Goal: Information Seeking & Learning: Learn about a topic

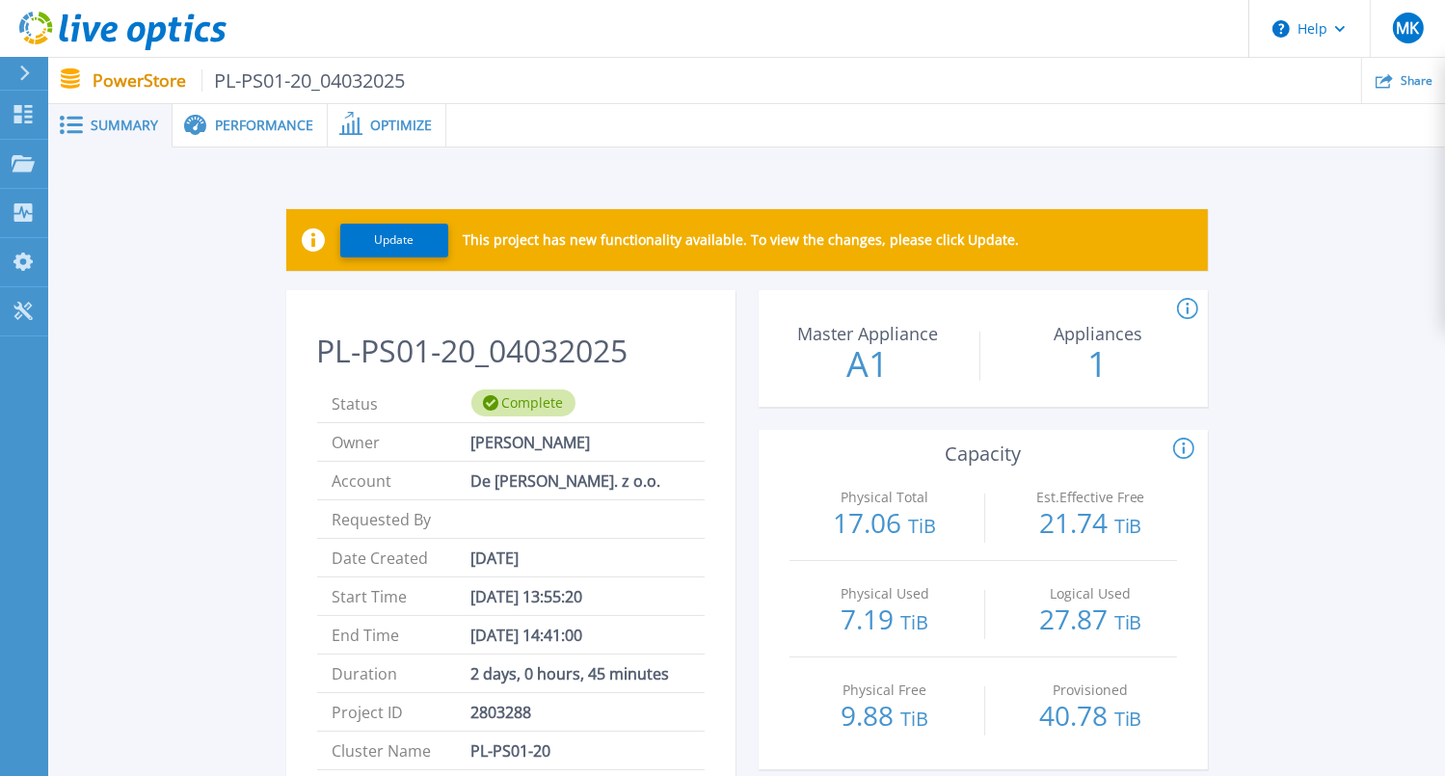
click at [238, 123] on span "Performance" at bounding box center [264, 126] width 98 height 14
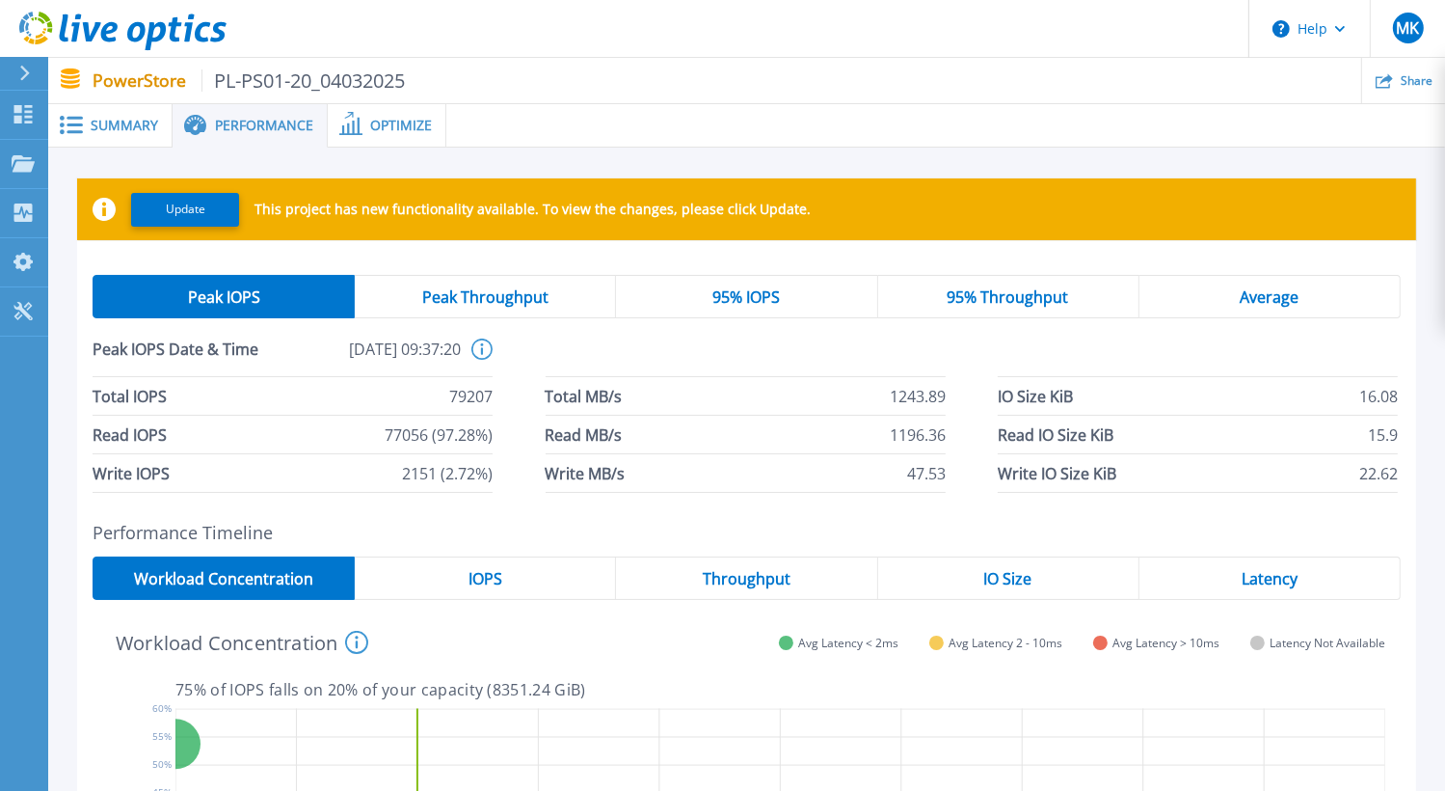
click at [390, 126] on span "Optimize" at bounding box center [401, 126] width 62 height 14
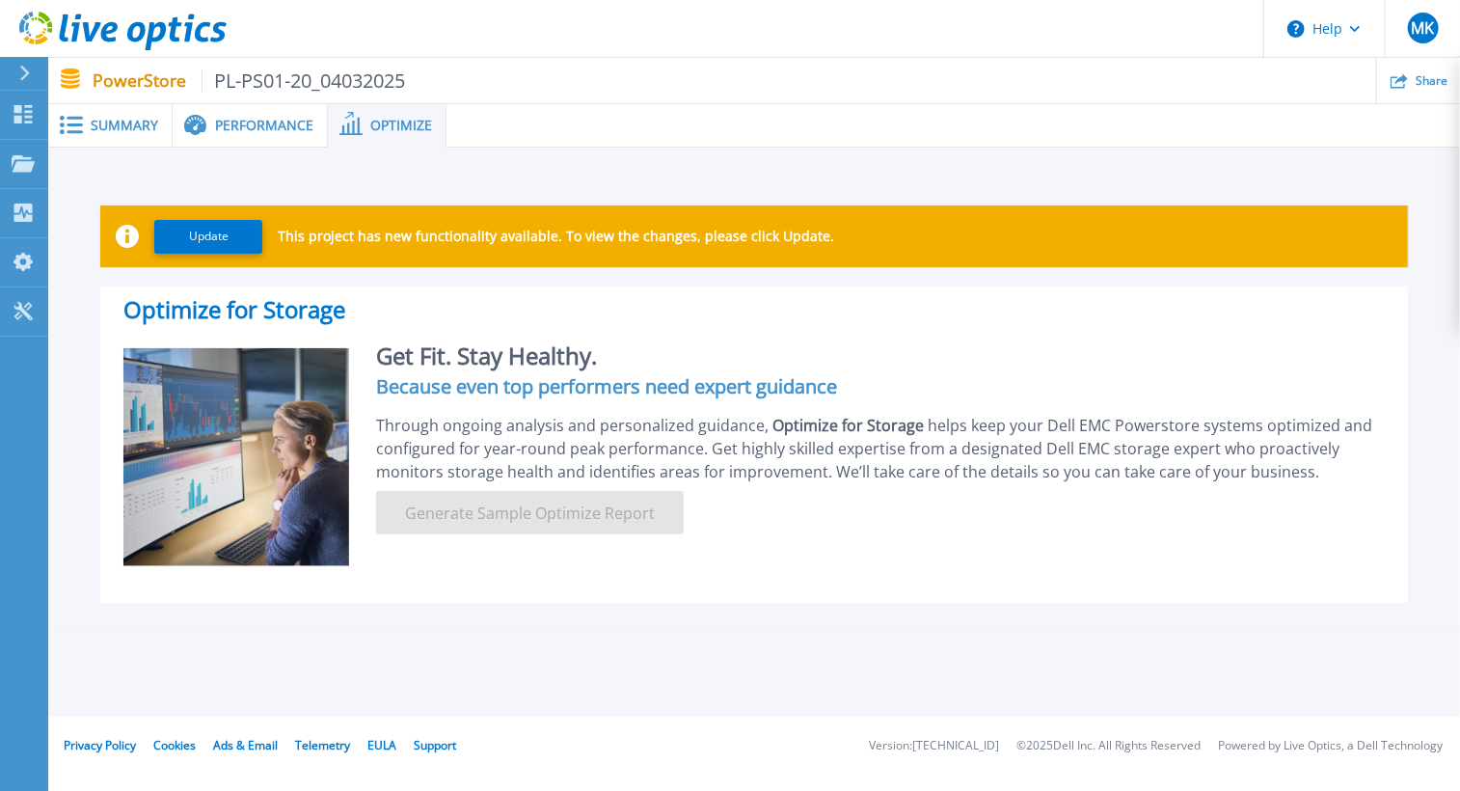
click at [242, 121] on span "Performance" at bounding box center [264, 126] width 98 height 14
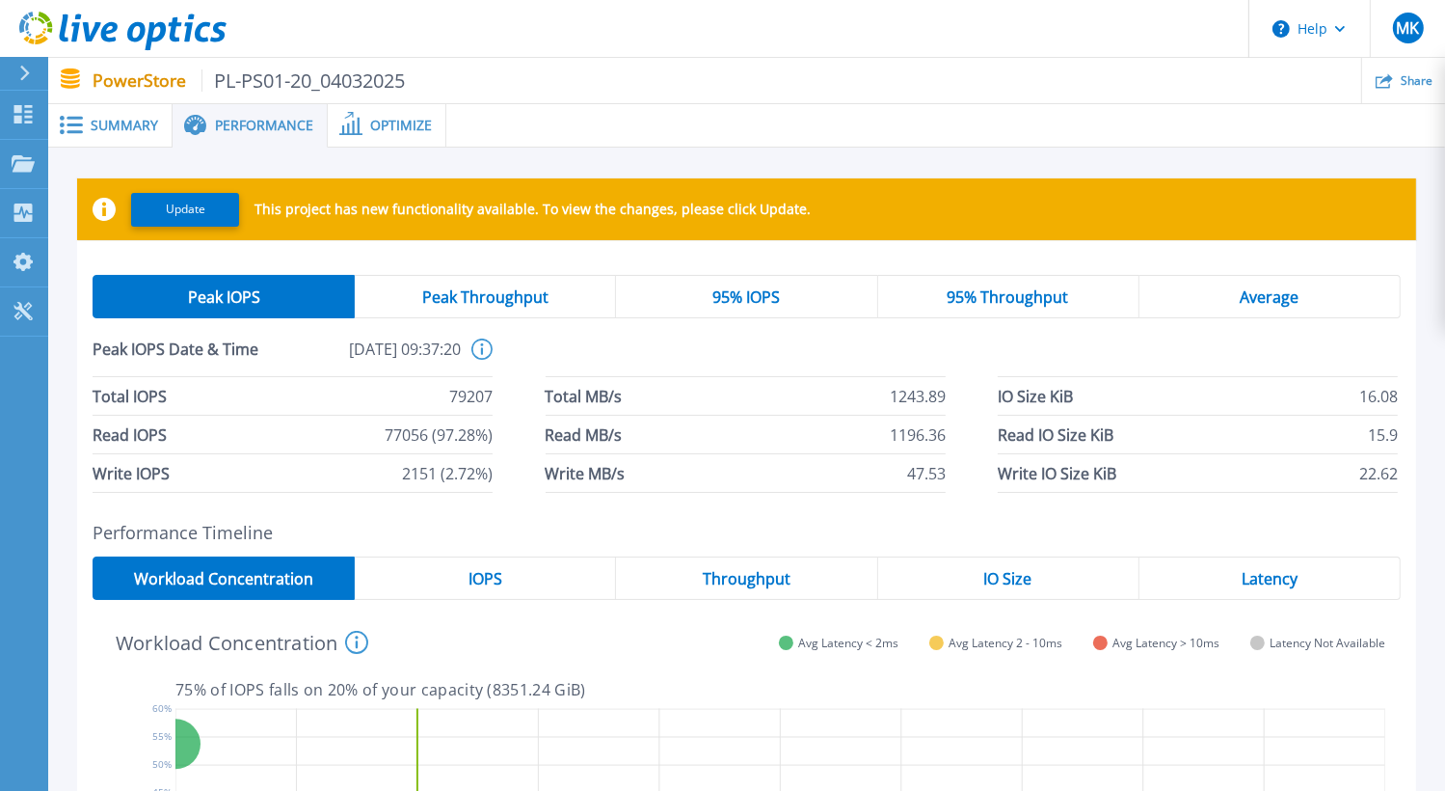
click at [374, 119] on span "Optimize" at bounding box center [401, 126] width 62 height 14
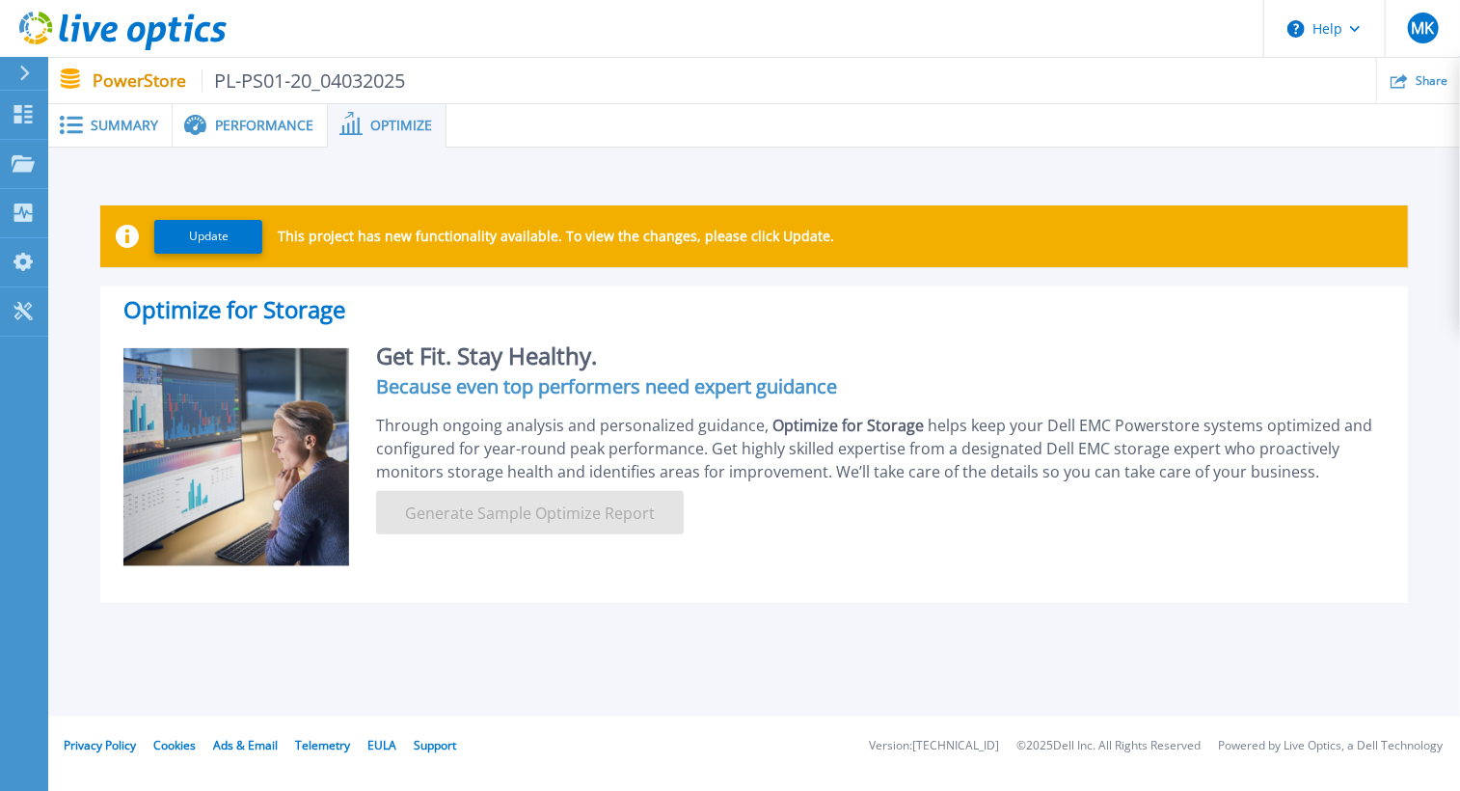
click at [129, 122] on span "Summary" at bounding box center [125, 126] width 68 height 14
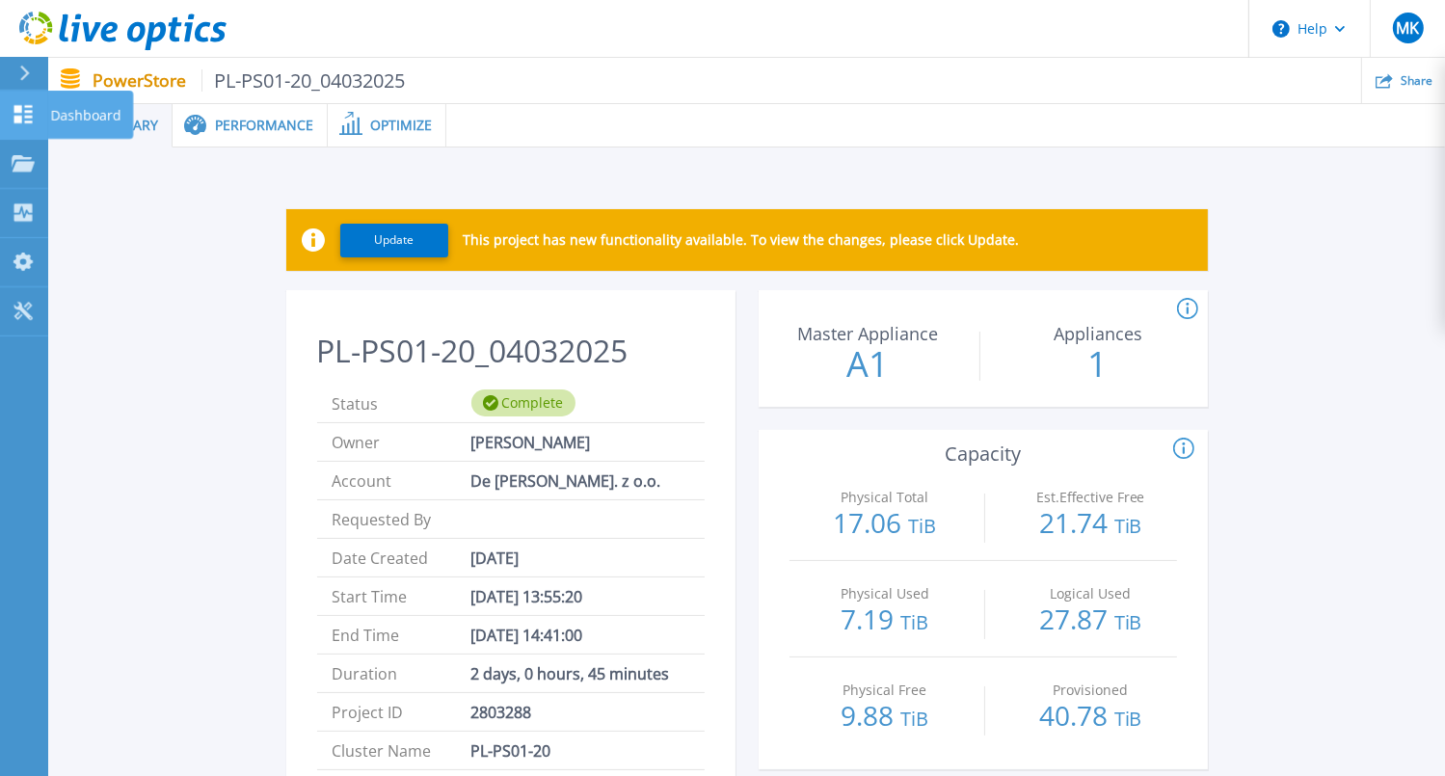
click at [16, 108] on icon at bounding box center [23, 114] width 18 height 18
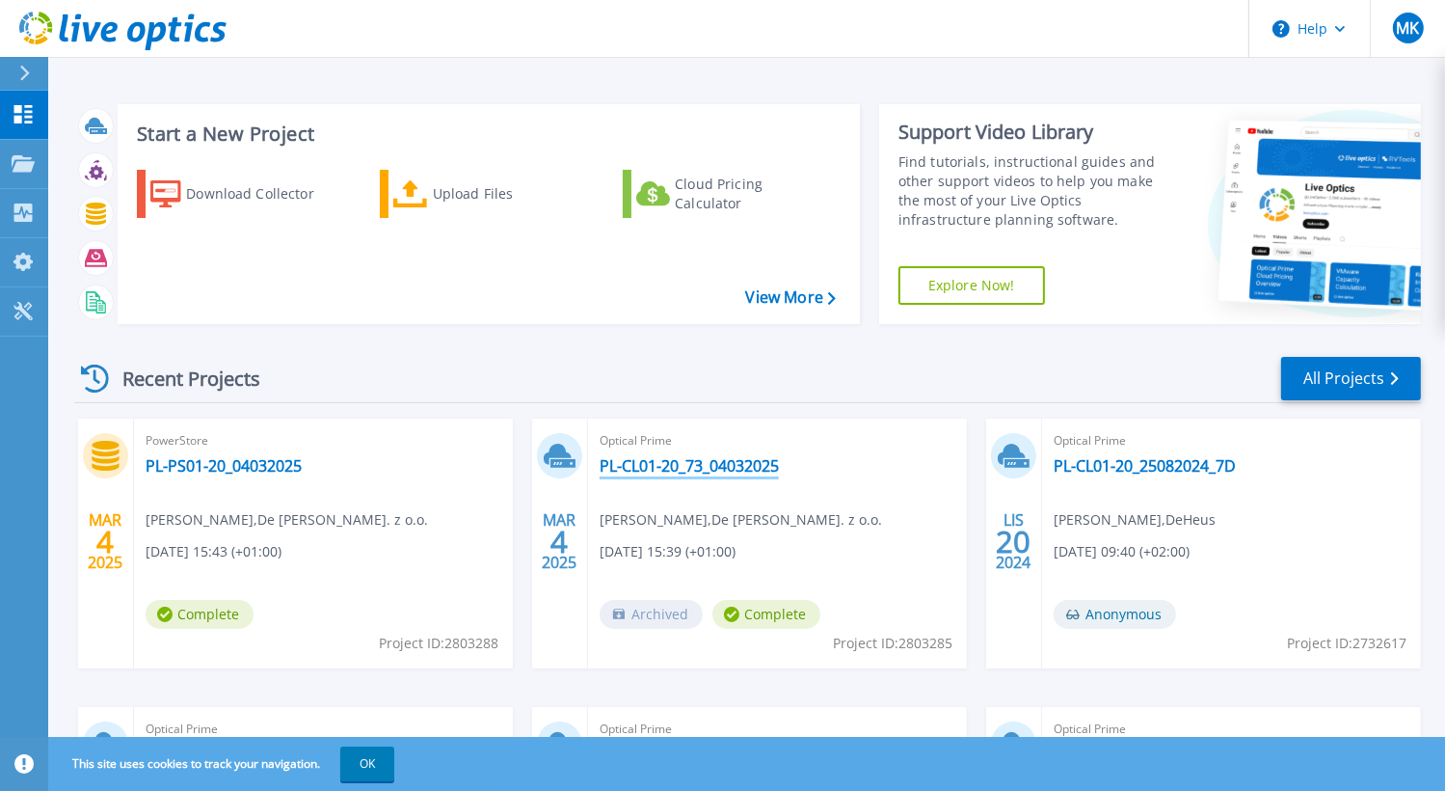
click at [675, 466] on link "PL-CL01-20_73_04032025" at bounding box center [689, 465] width 179 height 19
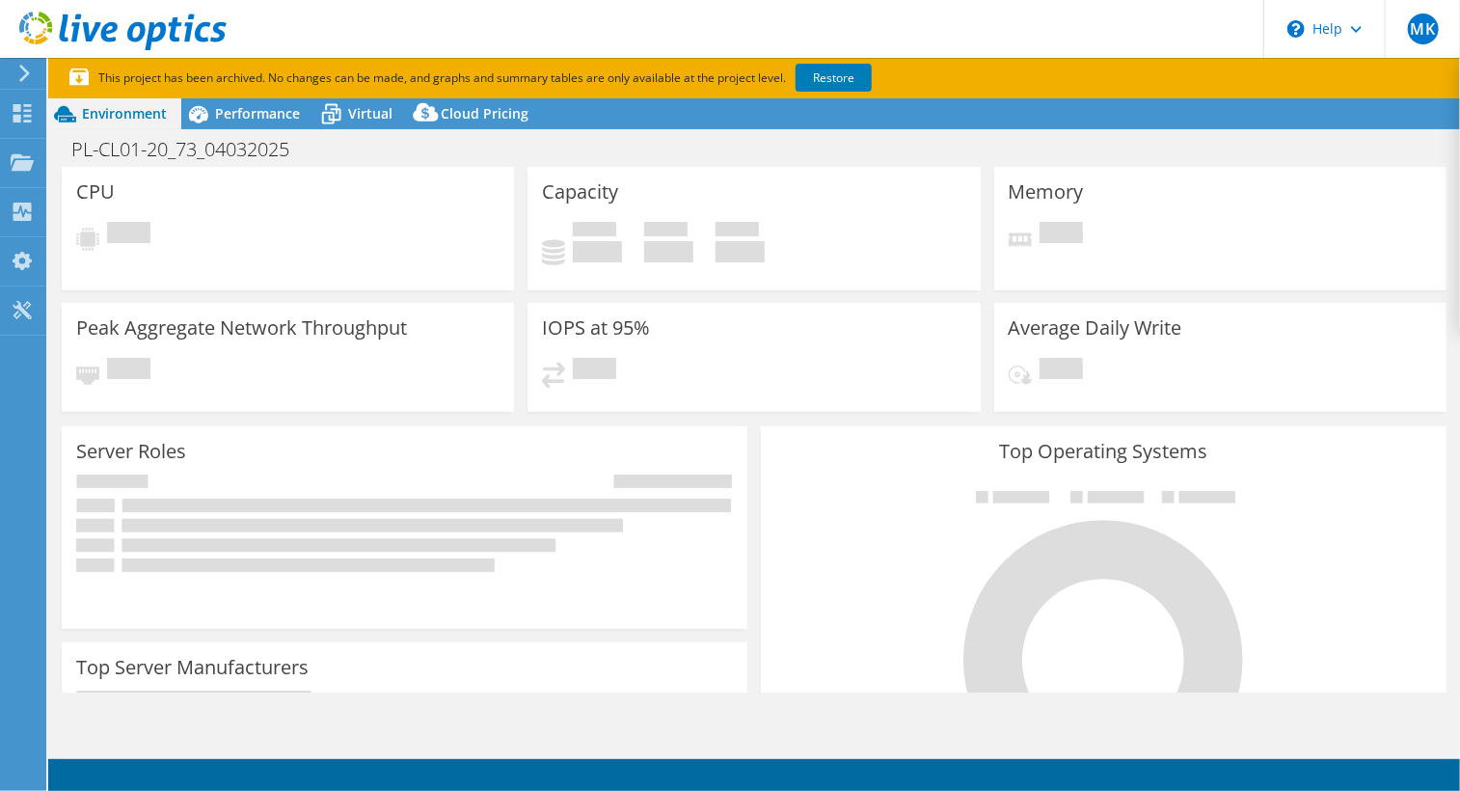
select select "USD"
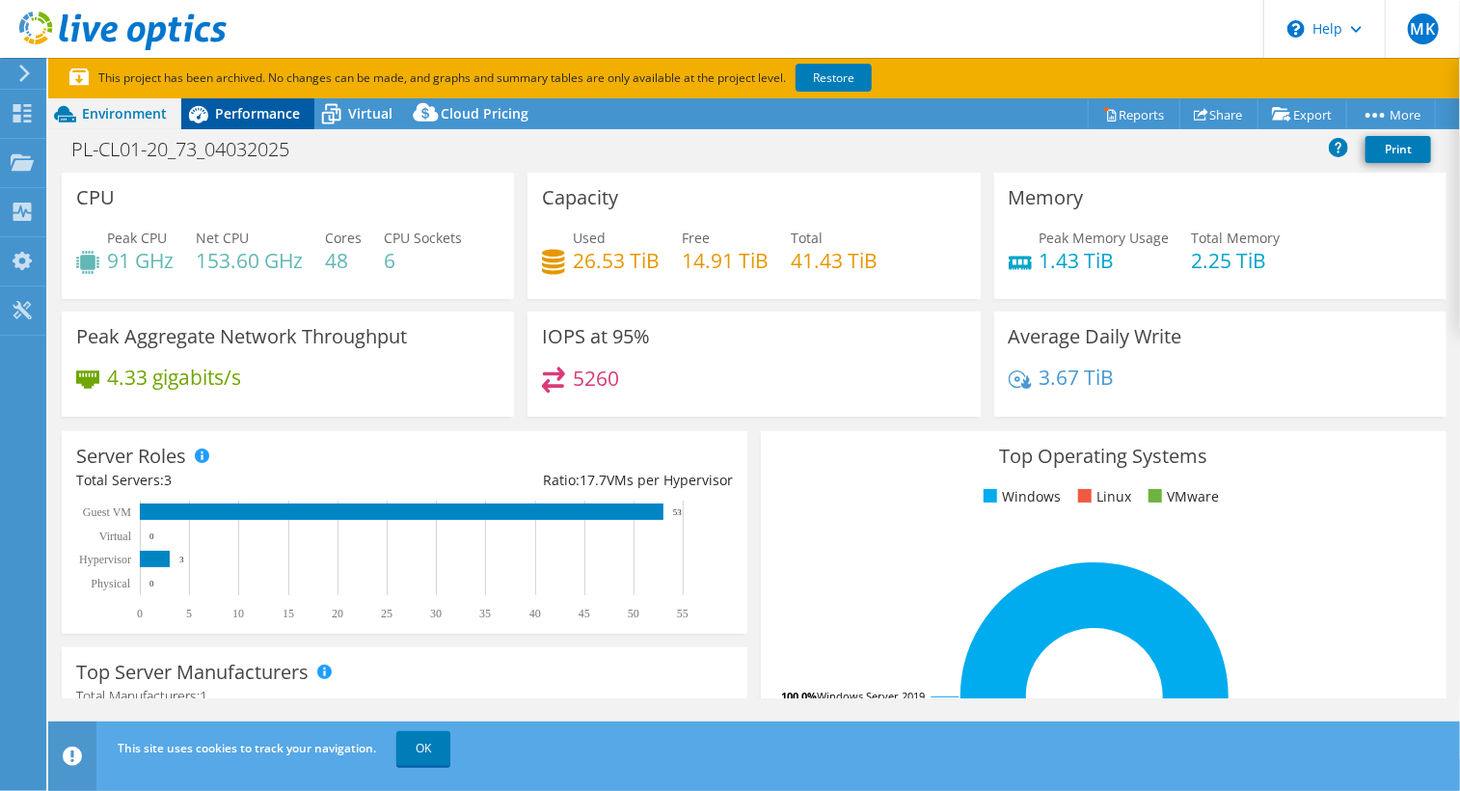
click at [239, 113] on span "Performance" at bounding box center [257, 113] width 85 height 18
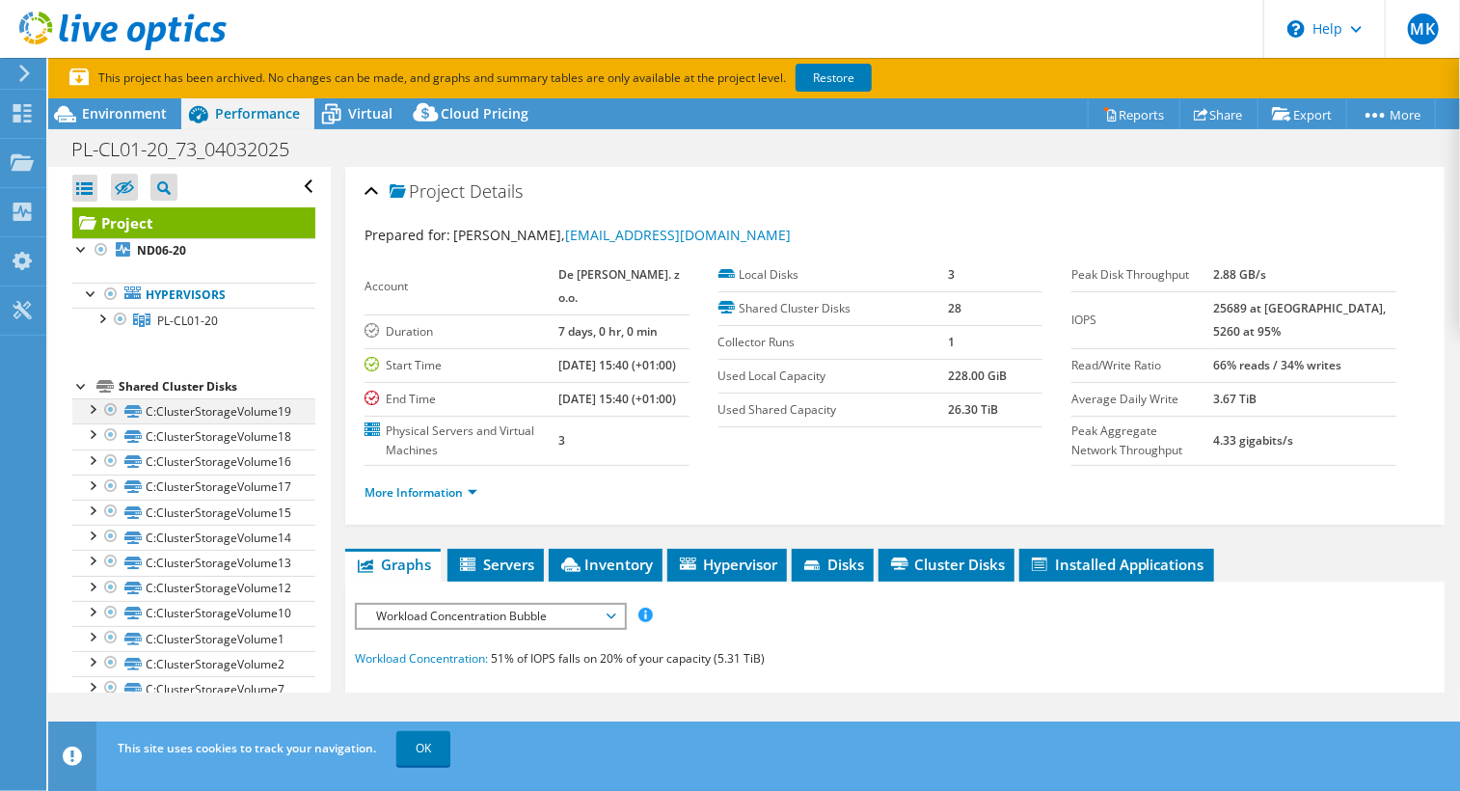
click at [94, 411] on div at bounding box center [91, 407] width 19 height 19
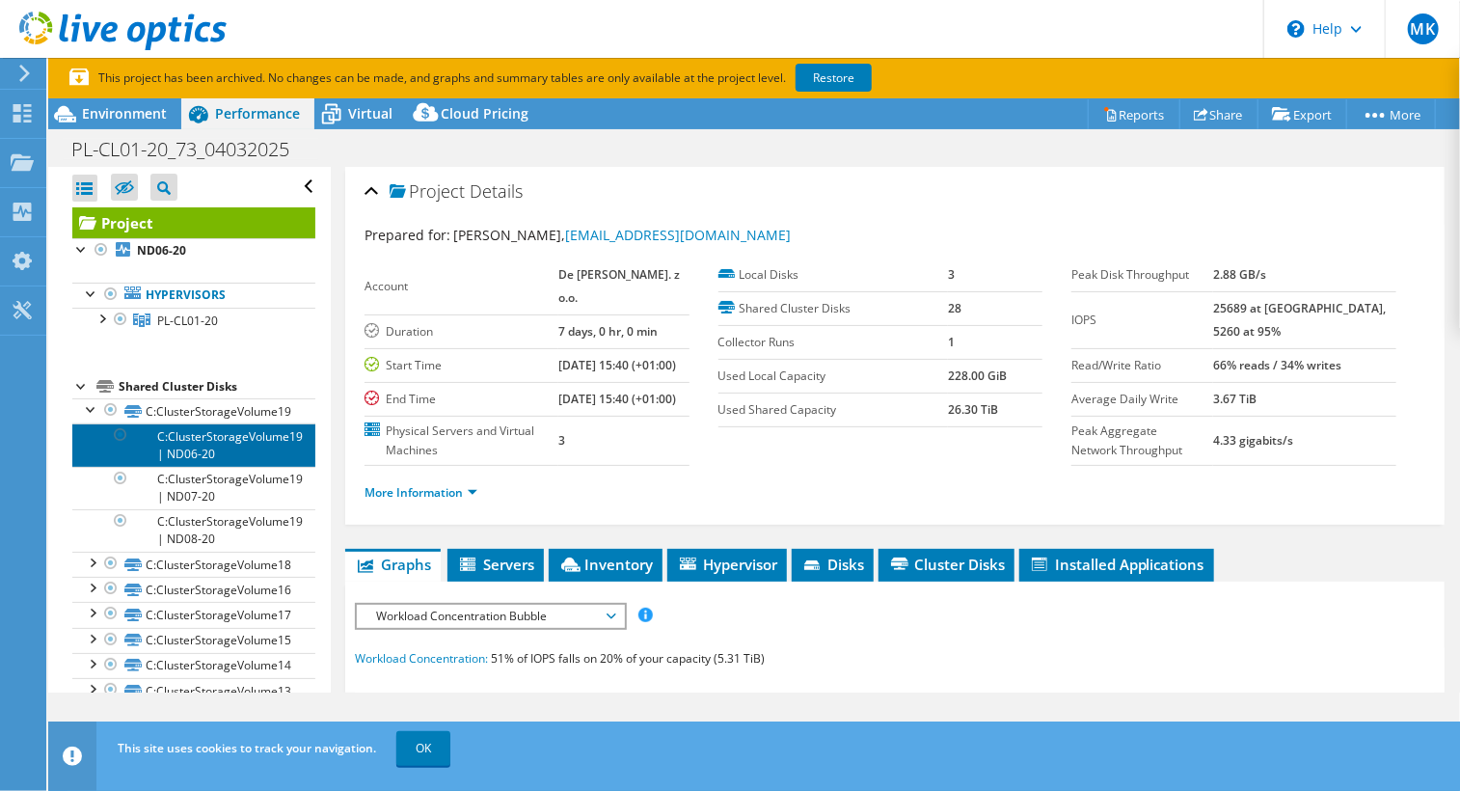
click at [205, 442] on link "C:ClusterStorageVolume19 | ND06-20" at bounding box center [193, 444] width 243 height 42
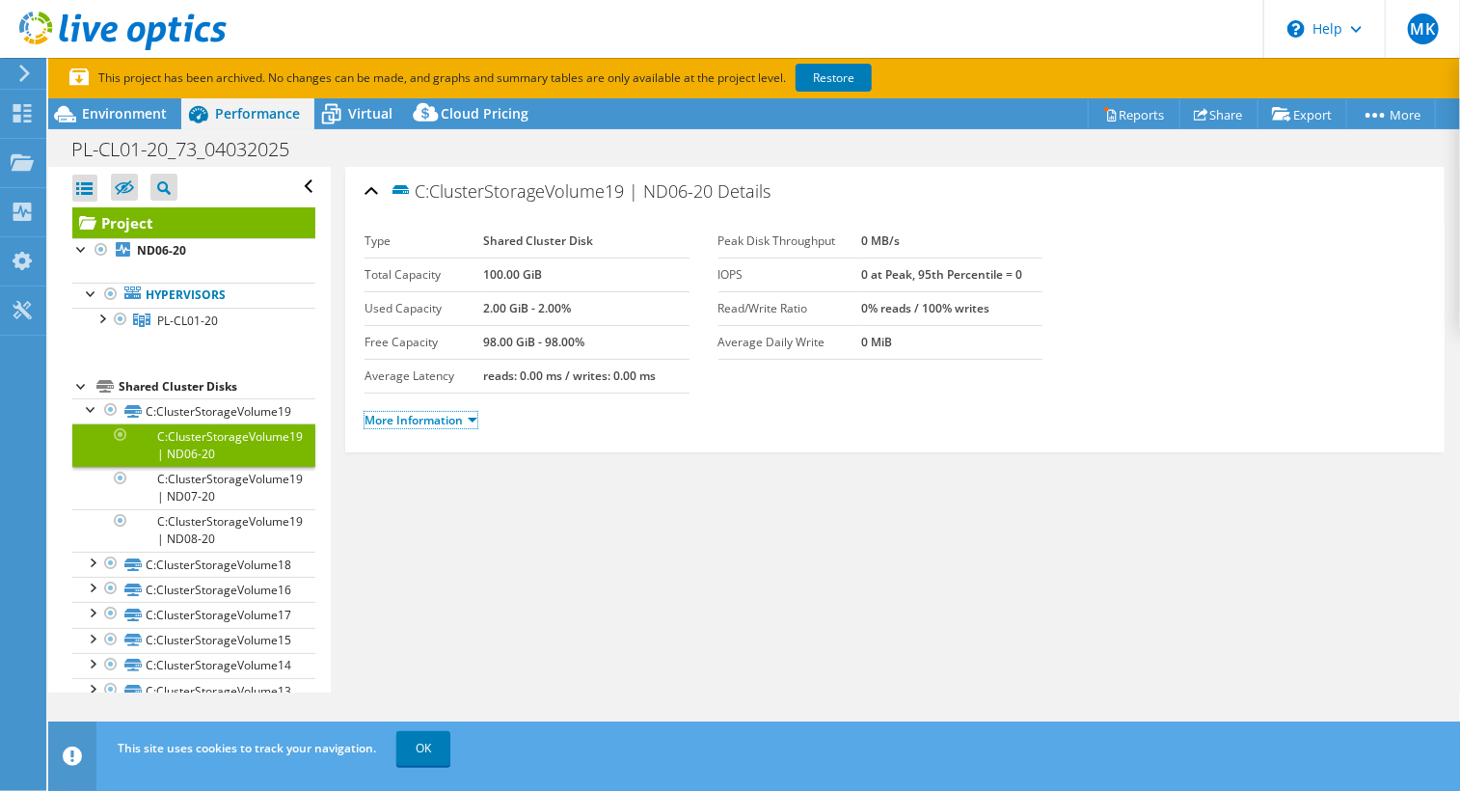
drag, startPoint x: 450, startPoint y: 413, endPoint x: 534, endPoint y: 456, distance: 94.5
click at [450, 414] on link "More Information" at bounding box center [421, 420] width 113 height 16
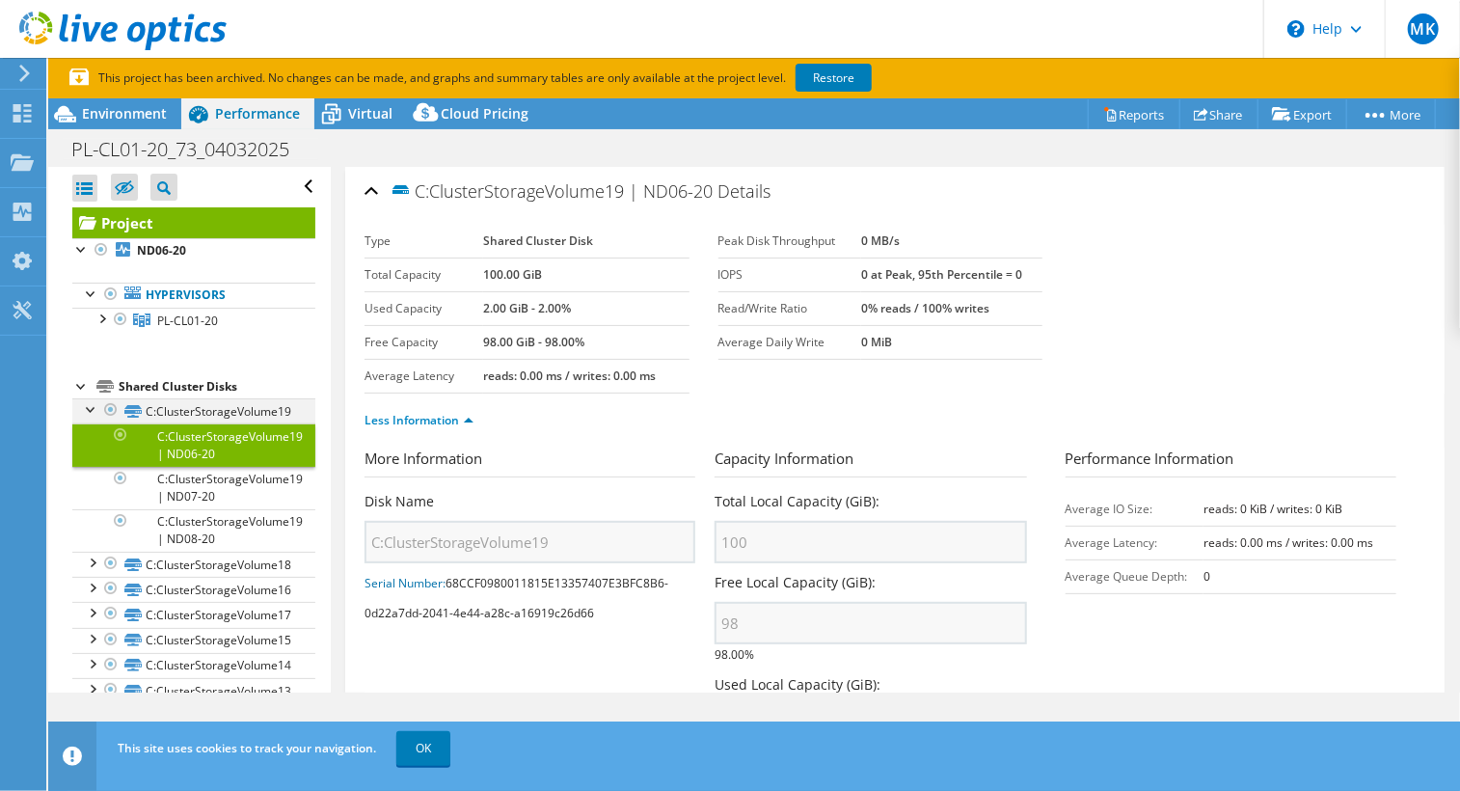
click at [88, 406] on div at bounding box center [91, 407] width 19 height 19
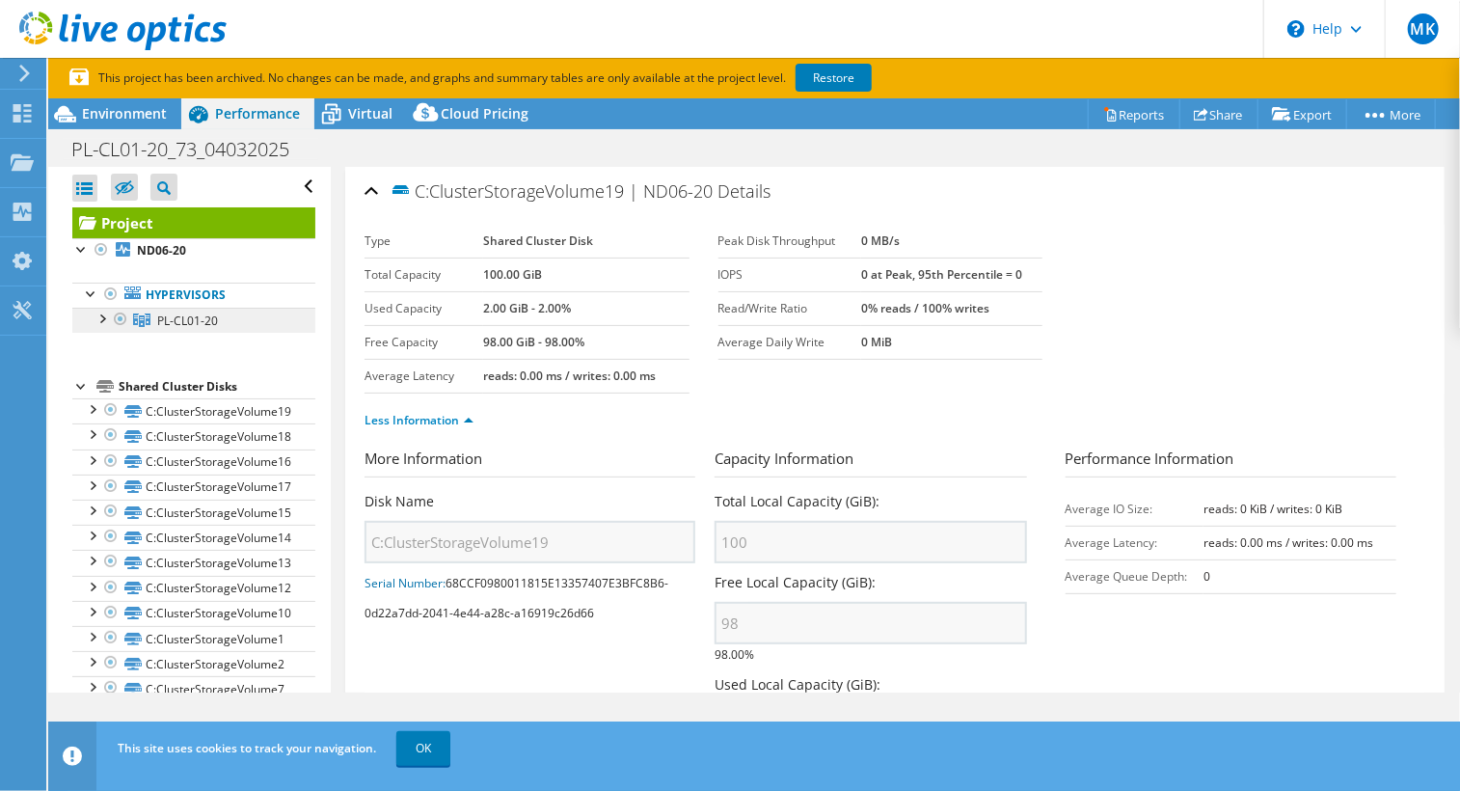
click at [176, 319] on span "PL-CL01-20" at bounding box center [187, 320] width 61 height 16
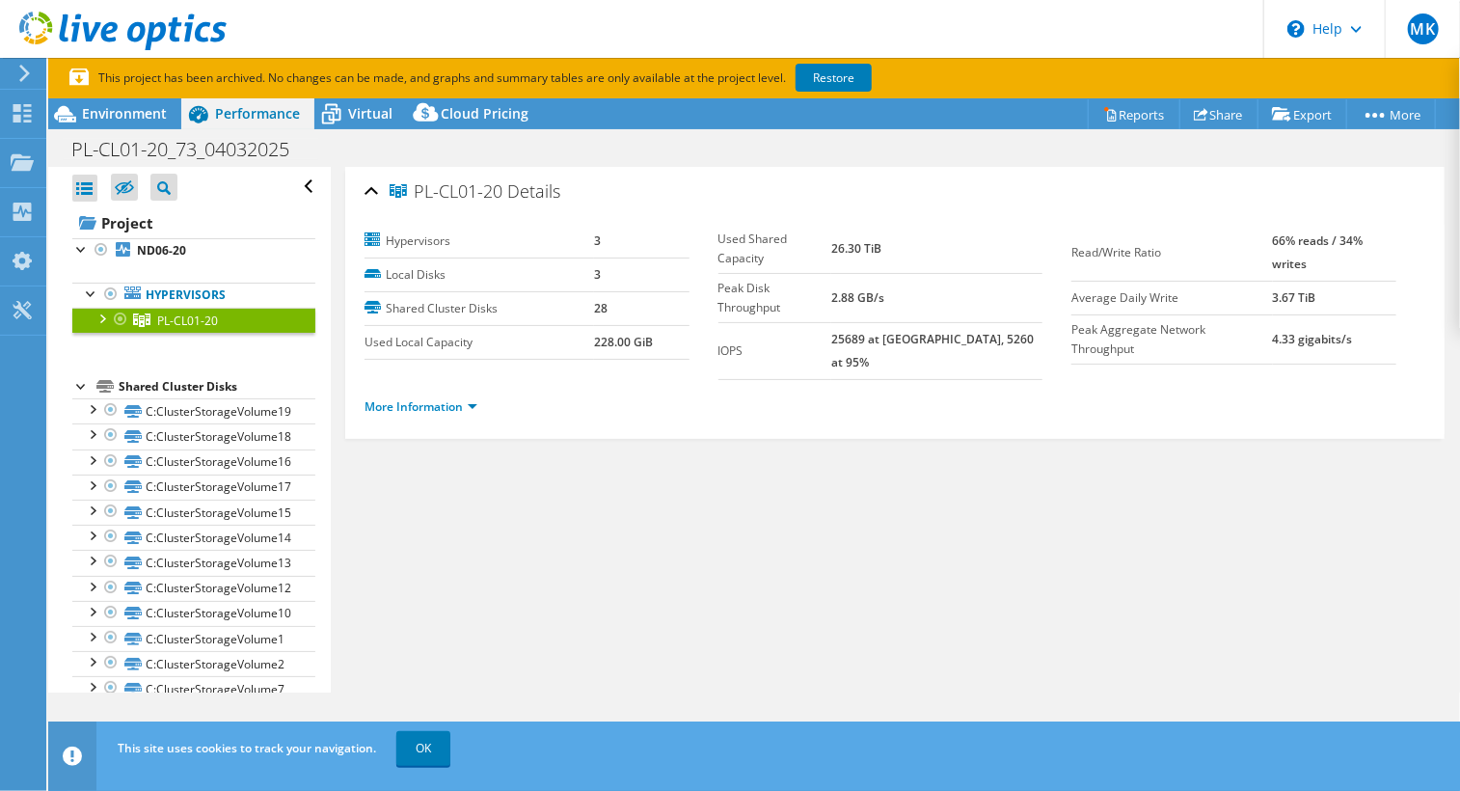
click at [101, 316] on div at bounding box center [101, 317] width 19 height 19
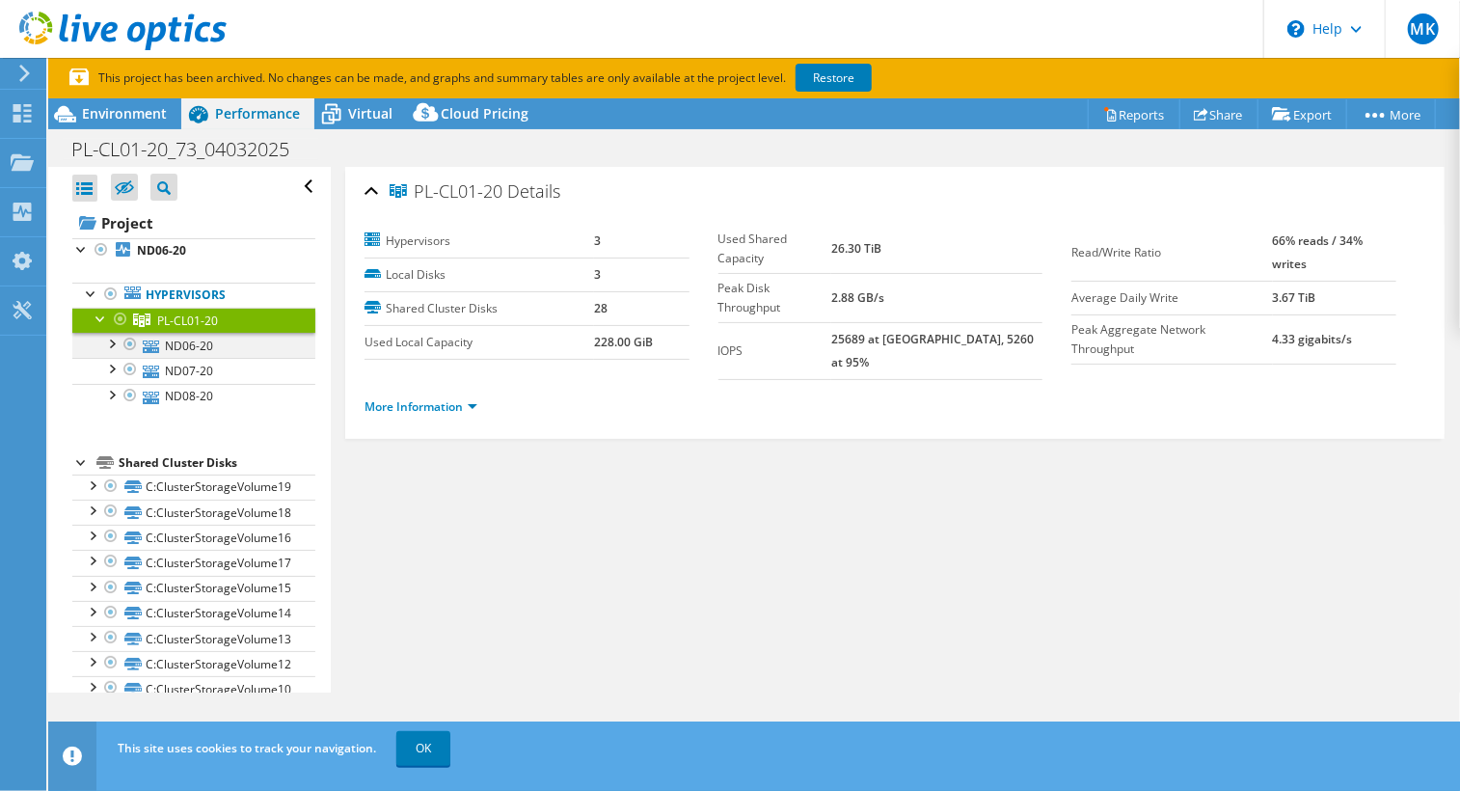
click at [110, 342] on div at bounding box center [110, 342] width 19 height 19
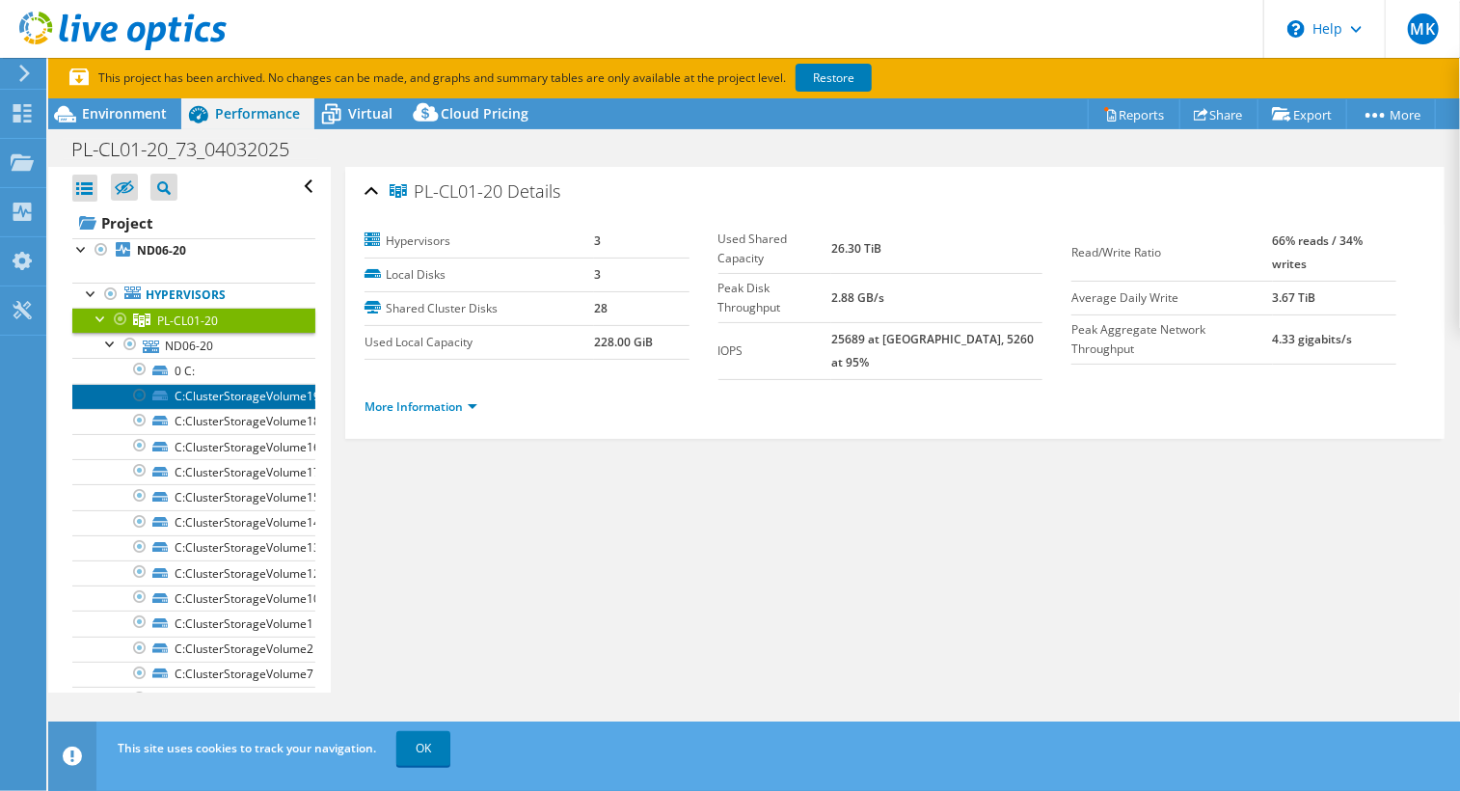
click at [228, 392] on link "C:ClusterStorageVolume19" at bounding box center [193, 396] width 243 height 25
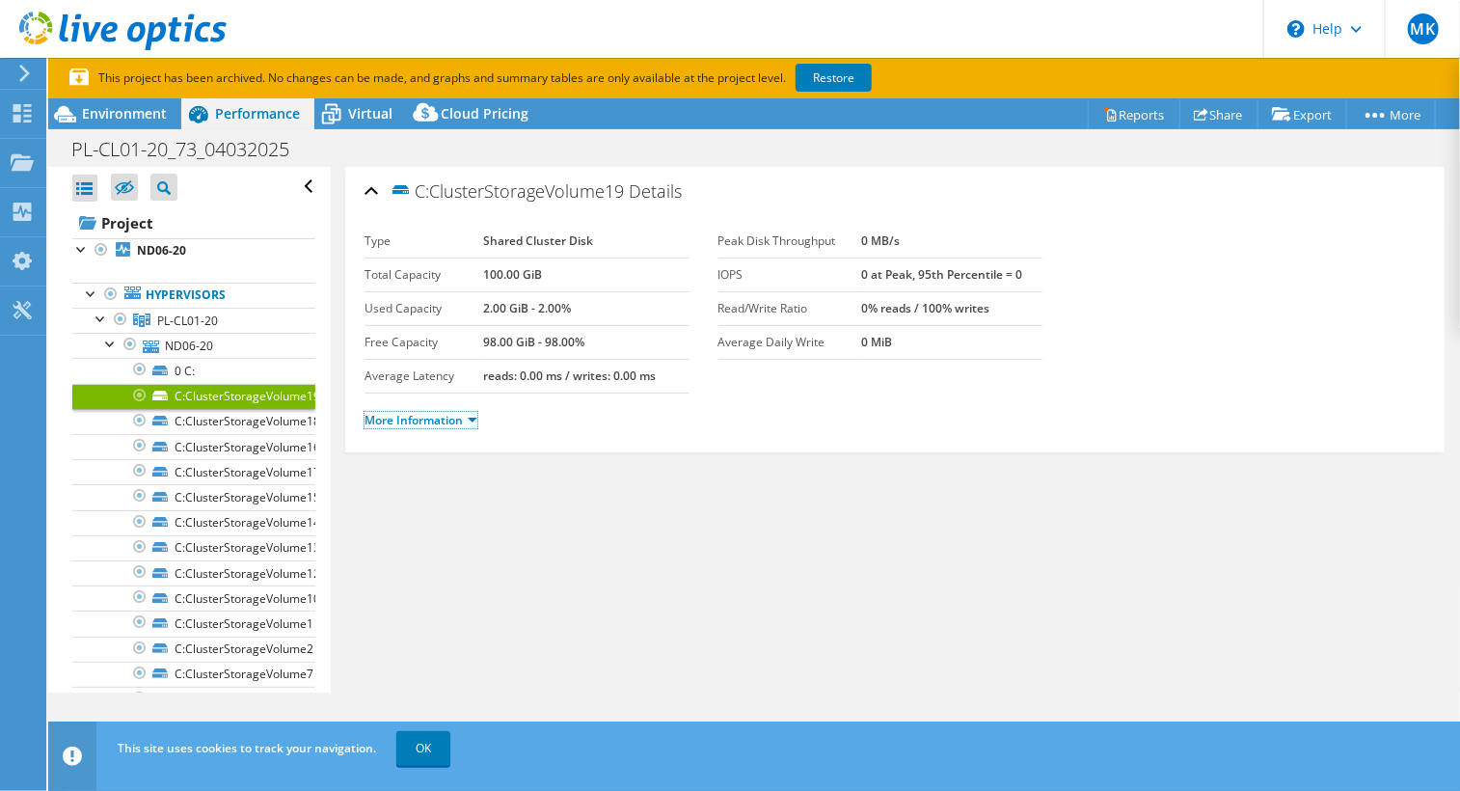
drag, startPoint x: 471, startPoint y: 420, endPoint x: 502, endPoint y: 431, distance: 33.5
click at [473, 420] on link "More Information" at bounding box center [421, 420] width 113 height 16
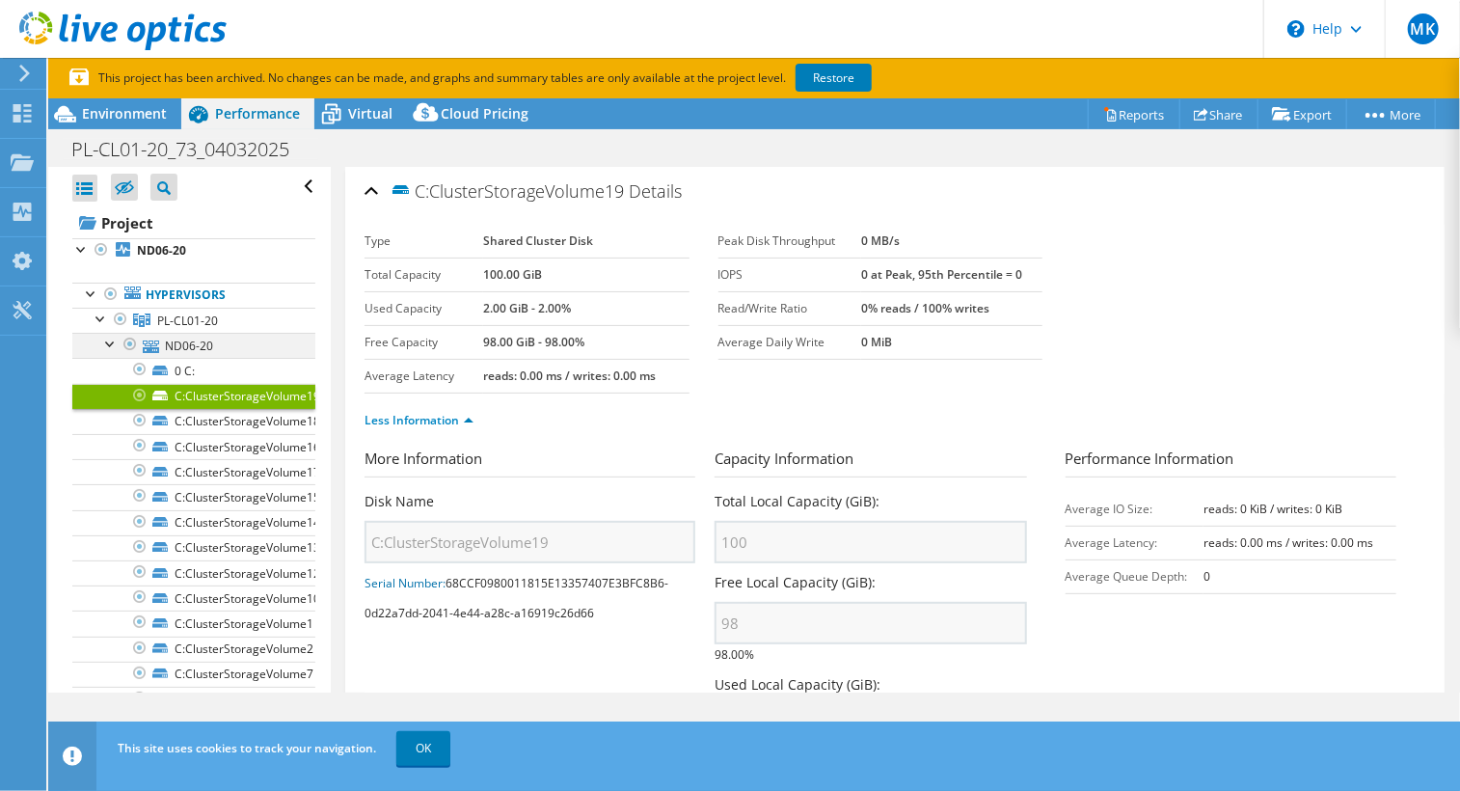
click at [108, 342] on div at bounding box center [110, 342] width 19 height 19
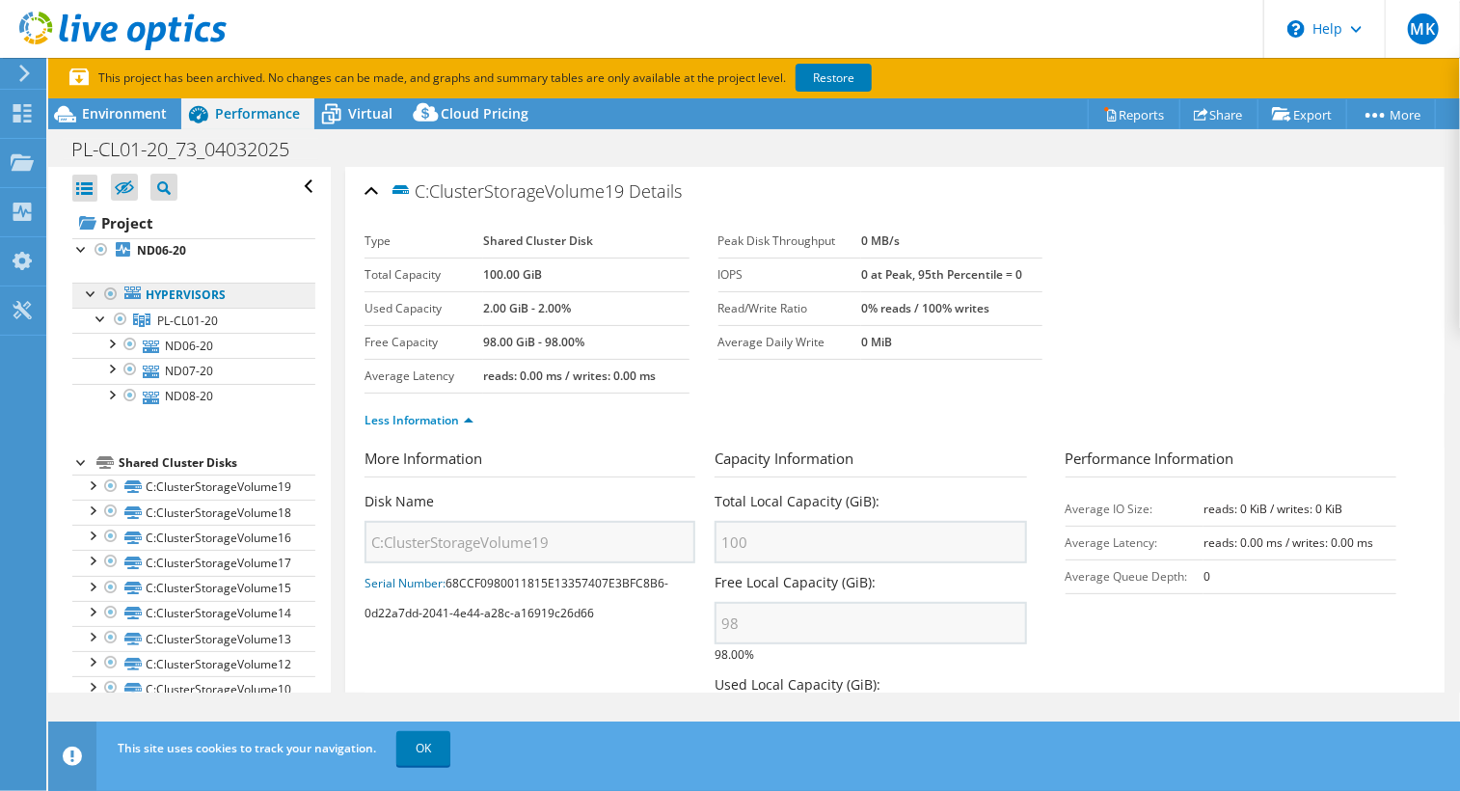
click at [176, 296] on link "Hypervisors" at bounding box center [193, 295] width 243 height 25
click at [151, 249] on b "ND06-20" at bounding box center [161, 250] width 49 height 16
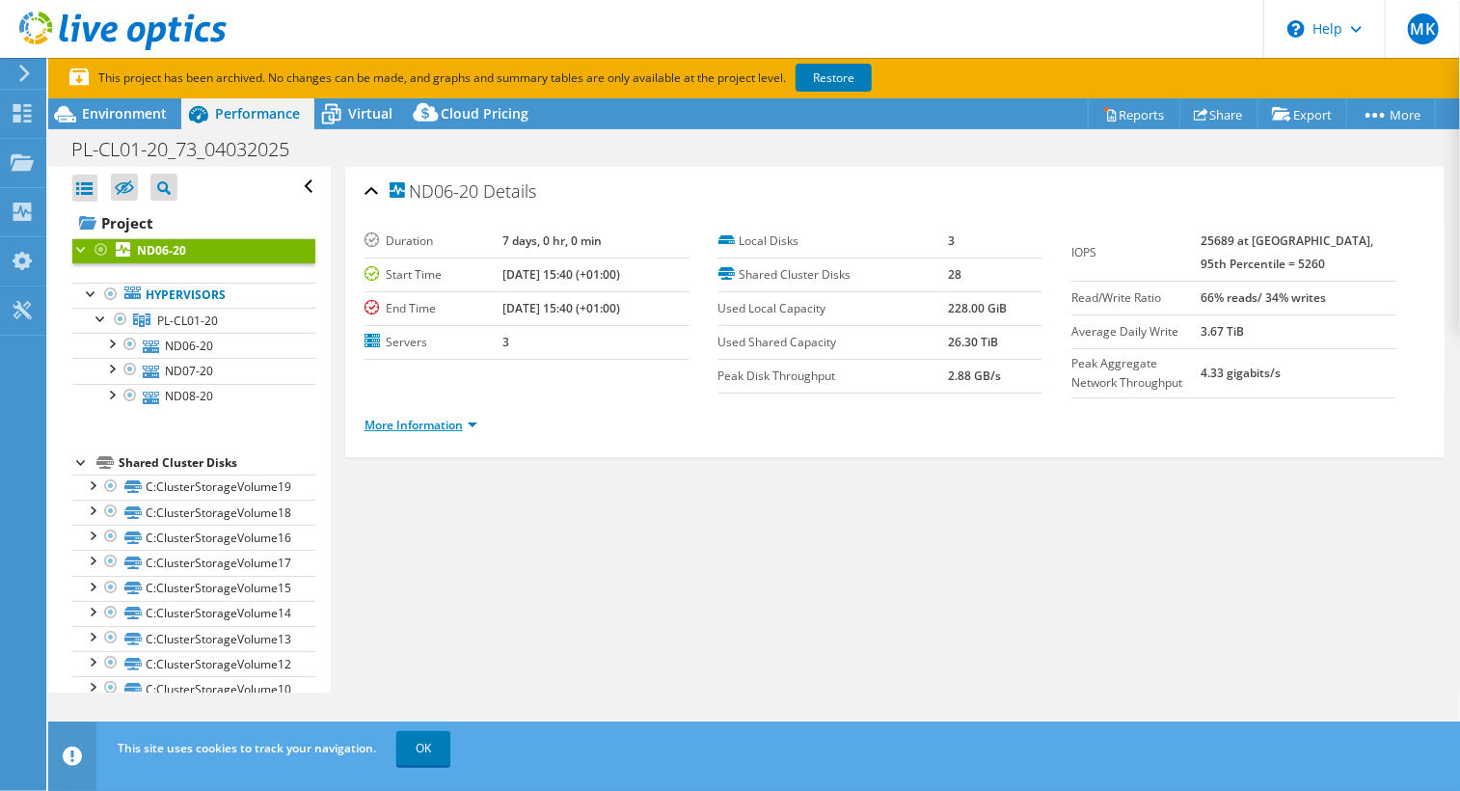
click at [421, 420] on link "More Information" at bounding box center [421, 425] width 113 height 16
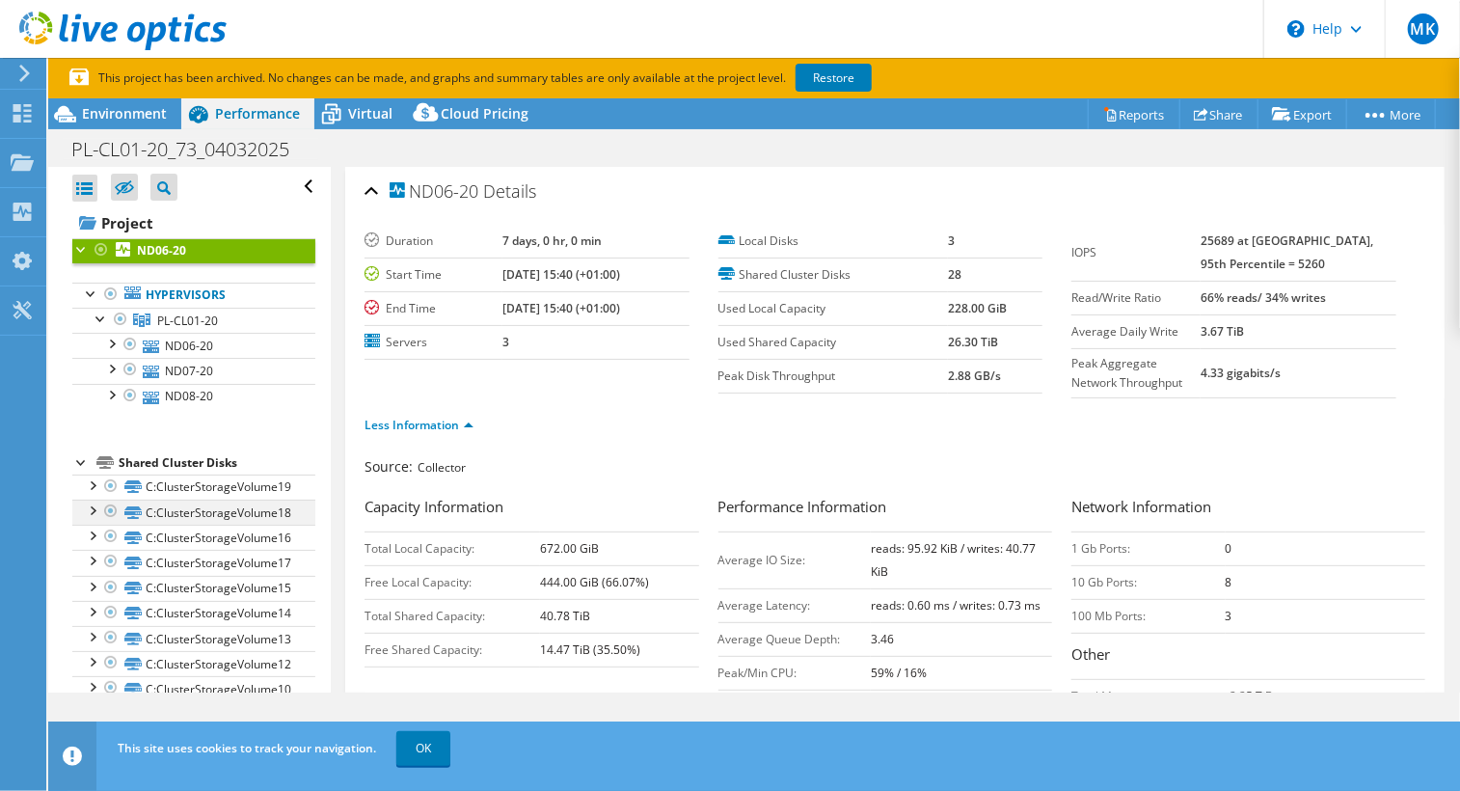
click at [98, 510] on div at bounding box center [91, 509] width 19 height 19
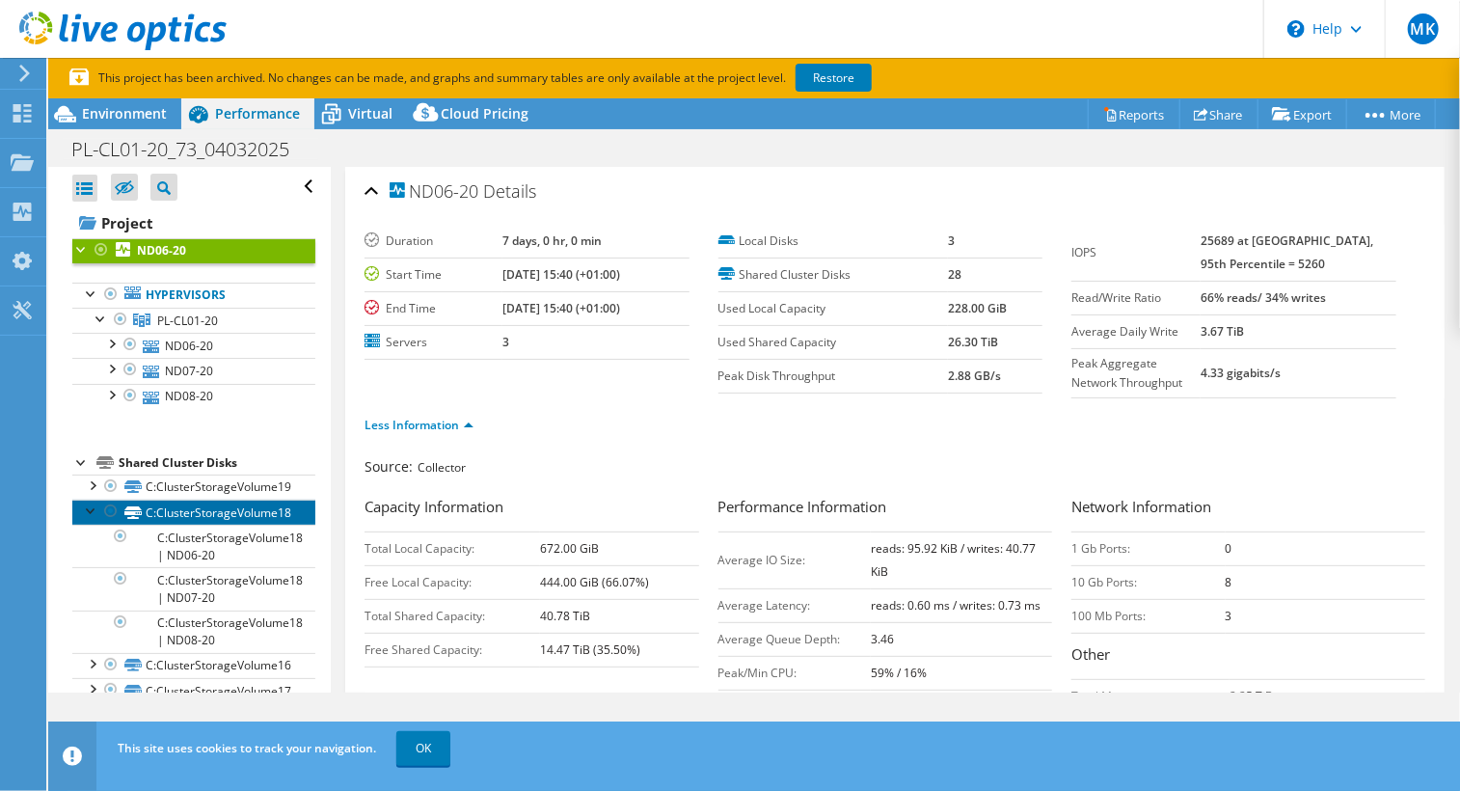
click at [208, 512] on link "C:ClusterStorageVolume18" at bounding box center [193, 512] width 243 height 25
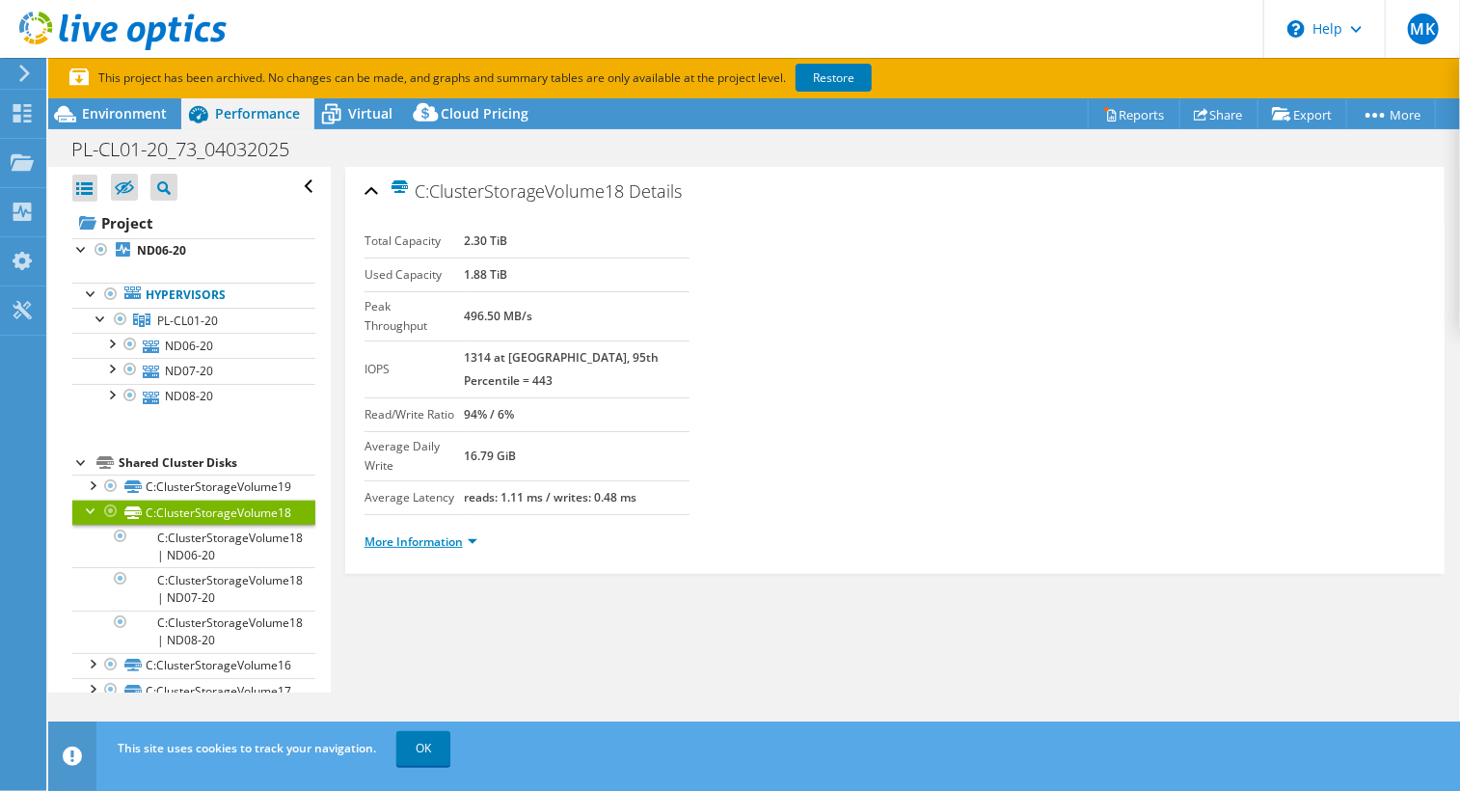
click at [467, 533] on link "More Information" at bounding box center [421, 541] width 113 height 16
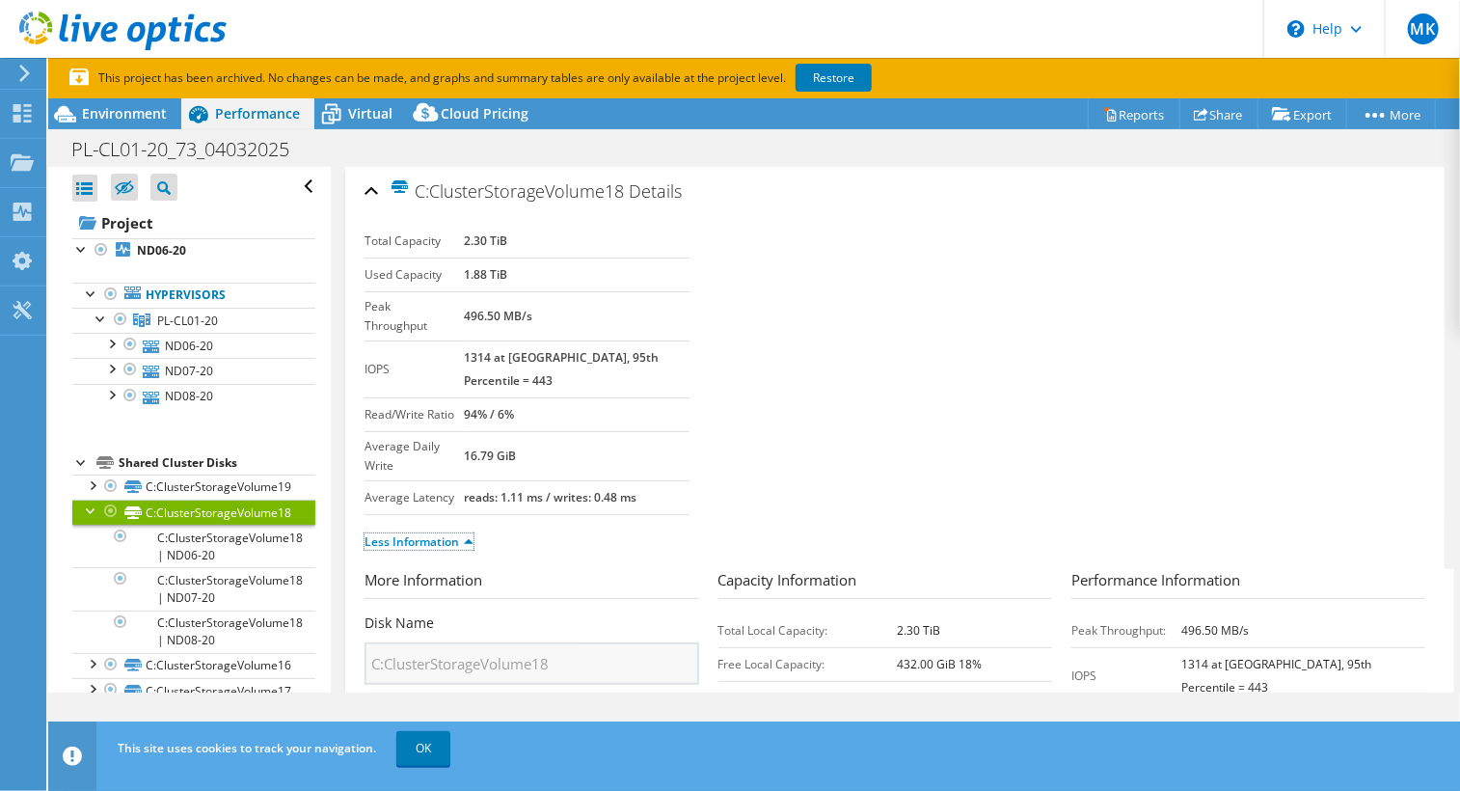
scroll to position [138, 0]
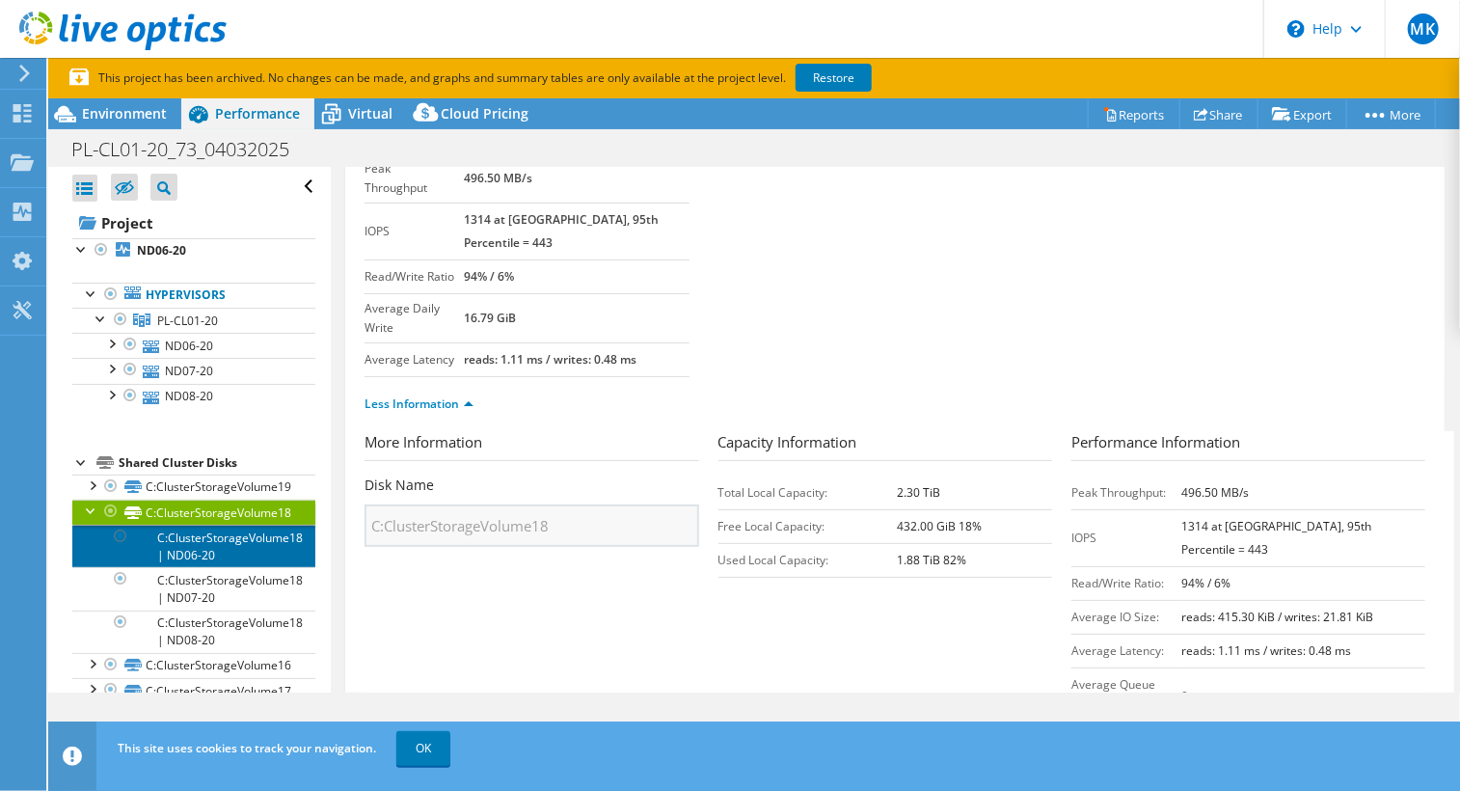
click at [192, 553] on link "C:ClusterStorageVolume18 | ND06-20" at bounding box center [193, 546] width 243 height 42
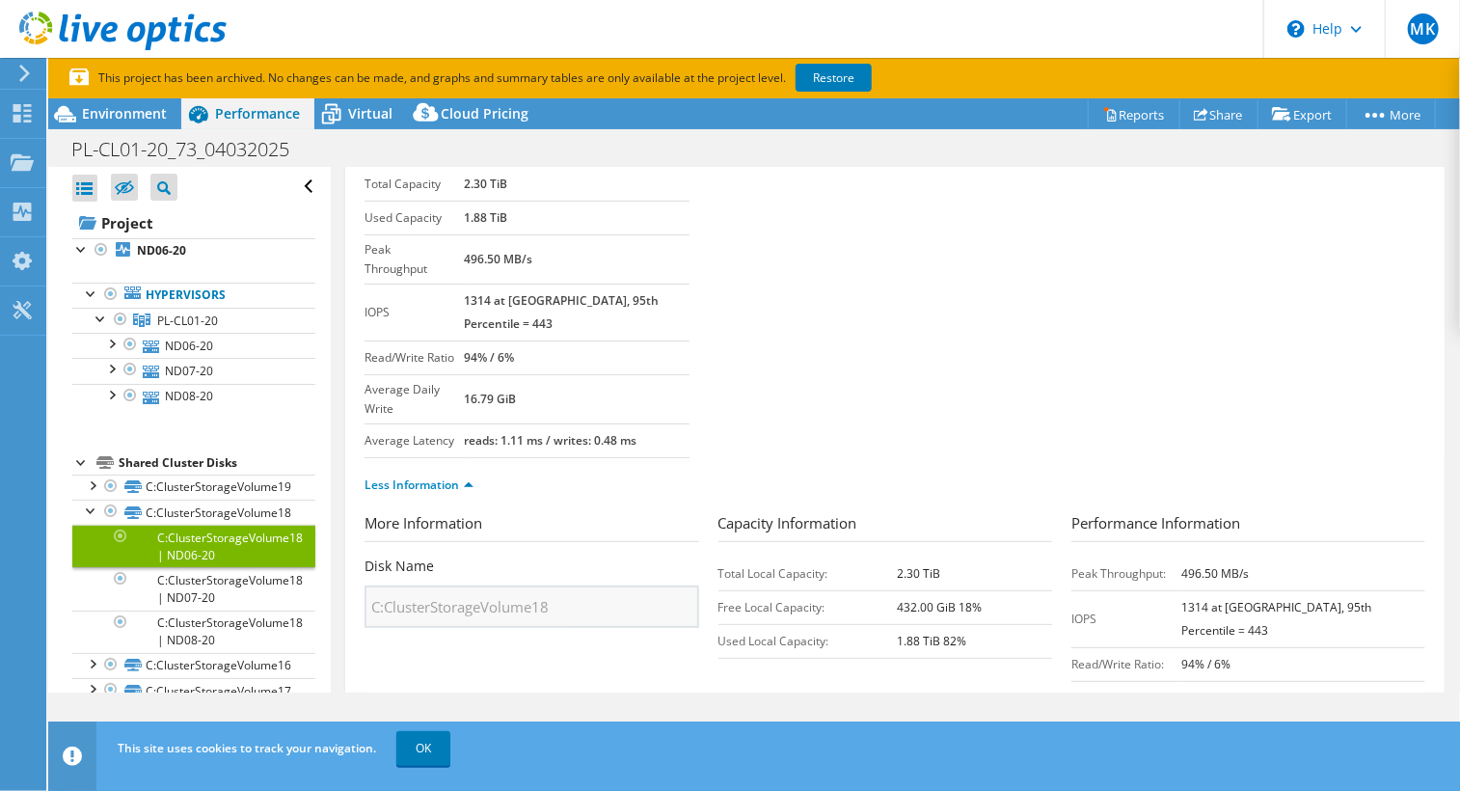
scroll to position [0, 0]
